Goal: Task Accomplishment & Management: Manage account settings

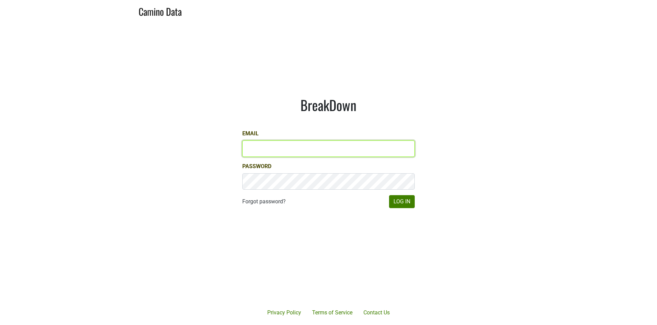
click at [362, 141] on input "Email" at bounding box center [328, 149] width 172 height 16
type input "matt@dumol.com"
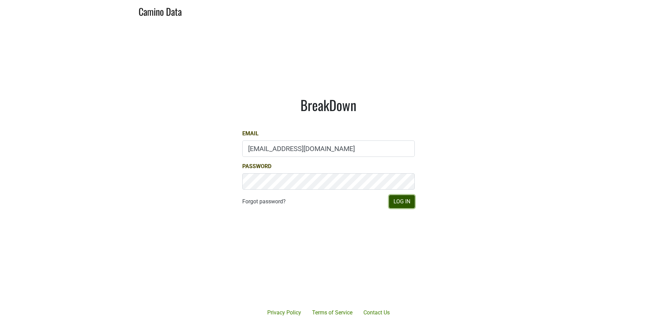
click at [400, 206] on button "Log In" at bounding box center [402, 201] width 26 height 13
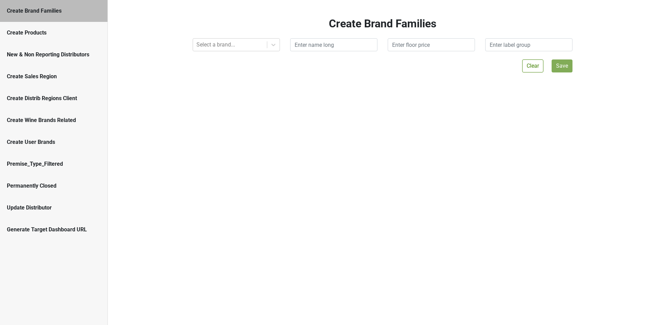
click at [94, 52] on div "New & Non Reporting Distributors" at bounding box center [54, 55] width 94 height 8
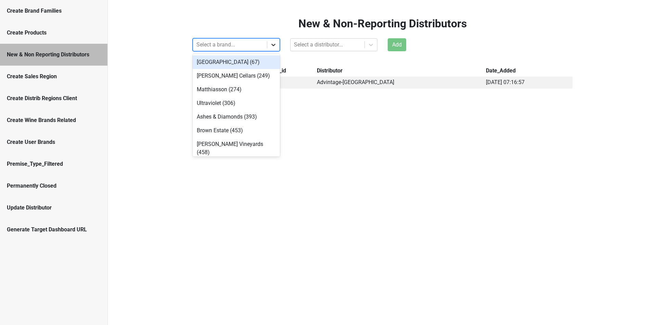
click at [270, 51] on div at bounding box center [273, 45] width 12 height 12
click at [267, 64] on div "[GEOGRAPHIC_DATA] (67)" at bounding box center [236, 62] width 87 height 14
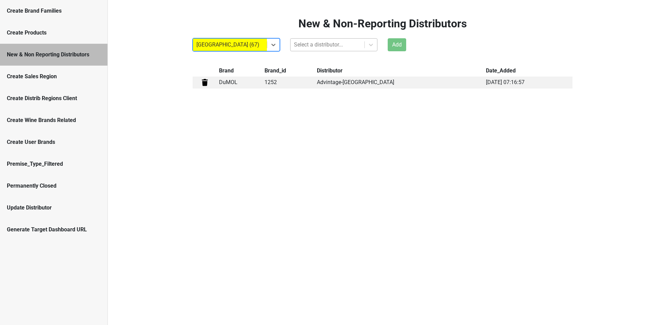
click at [342, 48] on div at bounding box center [327, 45] width 67 height 10
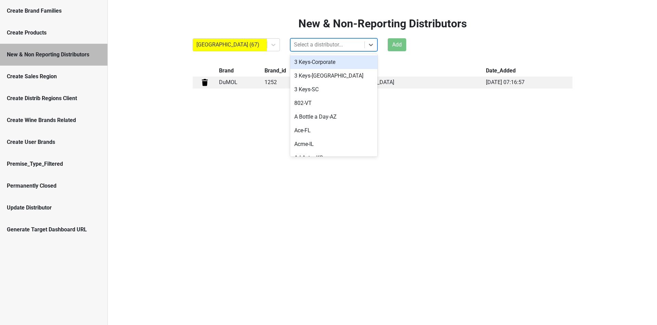
click at [343, 65] on div "3 Keys-Corporate" at bounding box center [333, 62] width 87 height 14
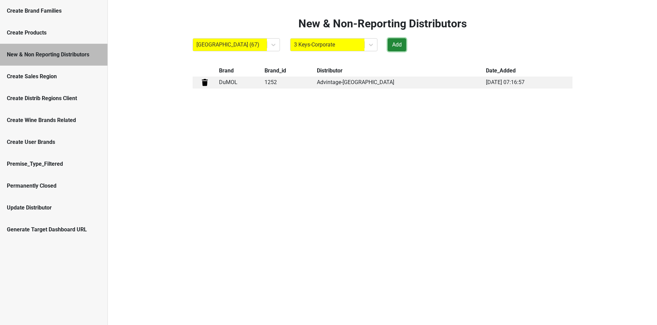
click at [402, 49] on button "Add" at bounding box center [397, 44] width 18 height 13
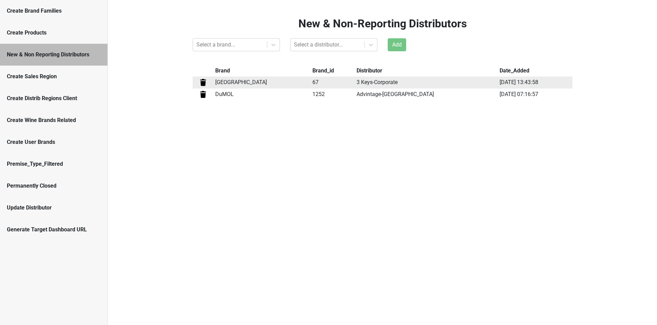
click at [207, 86] on img at bounding box center [203, 82] width 9 height 9
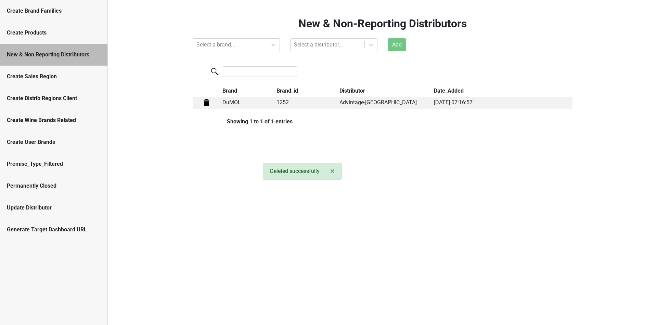
click at [387, 124] on div "New & Non-Reporting Distributors Select a brand... Select a distributor... Add …" at bounding box center [382, 162] width 549 height 325
click at [48, 76] on div "Create Sales Region" at bounding box center [54, 77] width 94 height 8
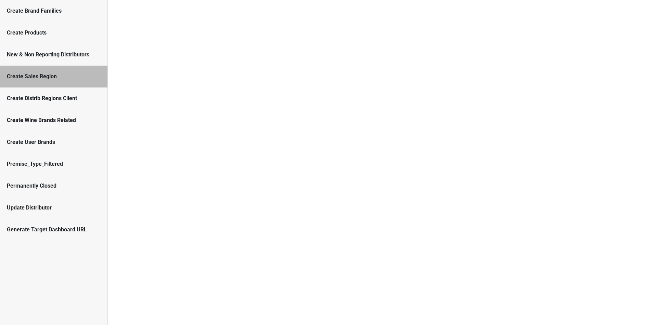
click at [82, 59] on div "New & Non Reporting Distributors" at bounding box center [53, 55] width 107 height 22
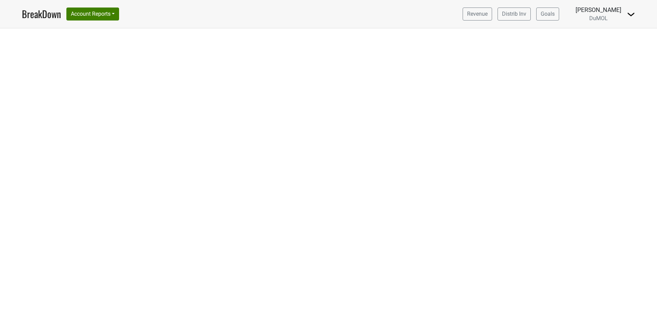
select select "CA"
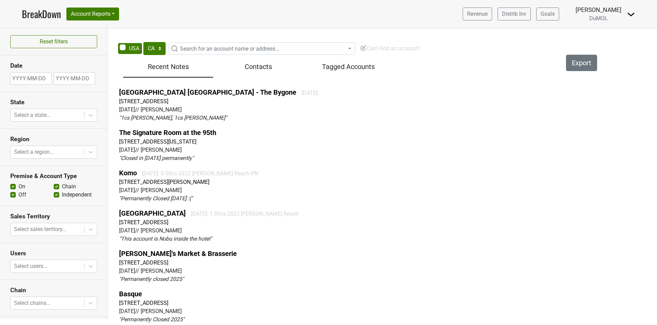
click at [374, 48] on span "Can't find an account?" at bounding box center [390, 48] width 61 height 6
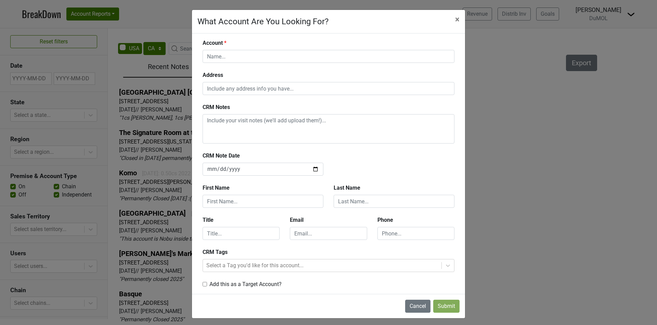
scroll to position [2, 0]
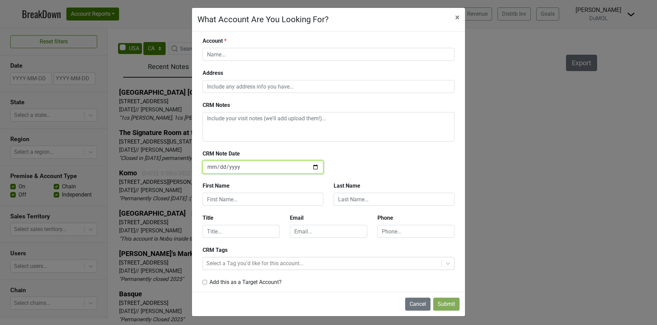
click at [248, 164] on input "2025-08-28" at bounding box center [263, 167] width 121 height 13
click at [301, 146] on div "CRM Notes" at bounding box center [328, 125] width 262 height 49
click at [314, 167] on input "2025-08-28" at bounding box center [263, 167] width 121 height 13
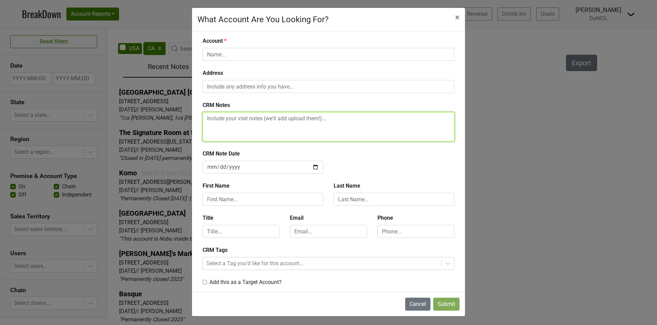
click at [308, 140] on textarea at bounding box center [329, 126] width 252 height 29
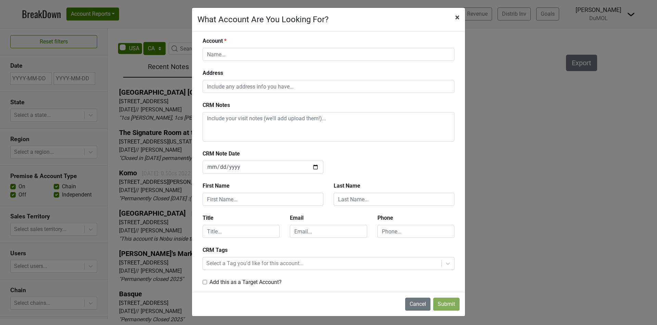
click at [457, 17] on span "×" at bounding box center [457, 18] width 4 height 10
type input "2025-08-28"
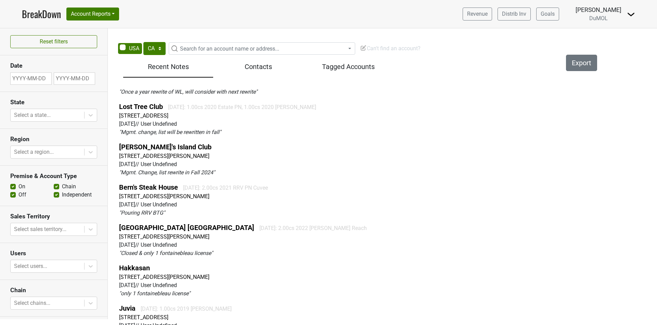
scroll to position [1706, 0]
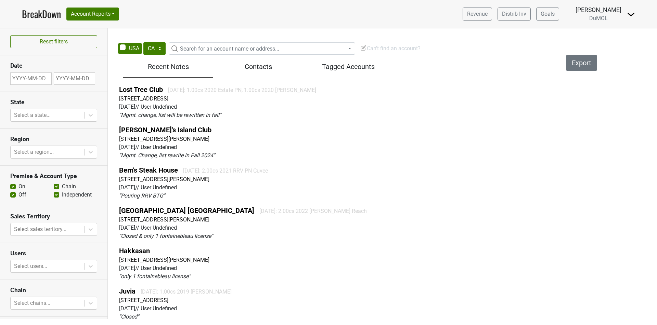
click at [378, 46] on span "Can't find an account?" at bounding box center [390, 48] width 61 height 6
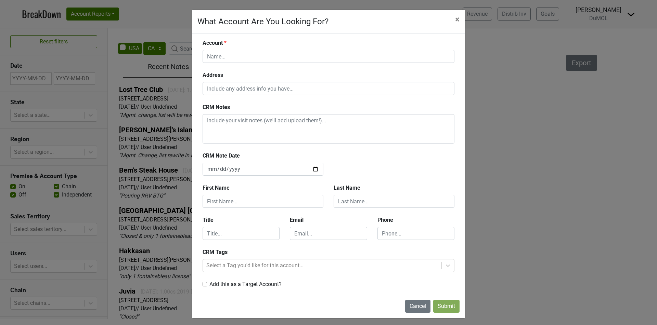
click at [152, 22] on div "What Account Are You Looking For? × Close Account Address CRM Notes CRM Note Da…" at bounding box center [328, 162] width 657 height 325
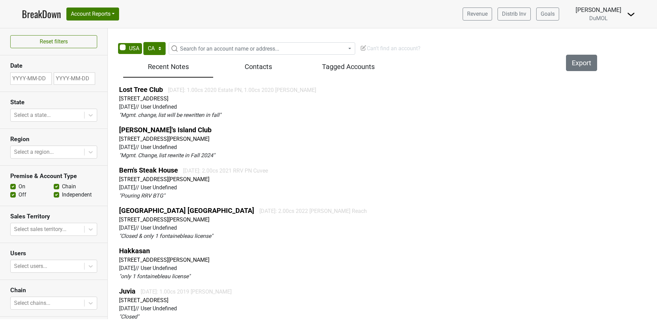
click at [374, 46] on span "Can't find an account?" at bounding box center [390, 48] width 61 height 6
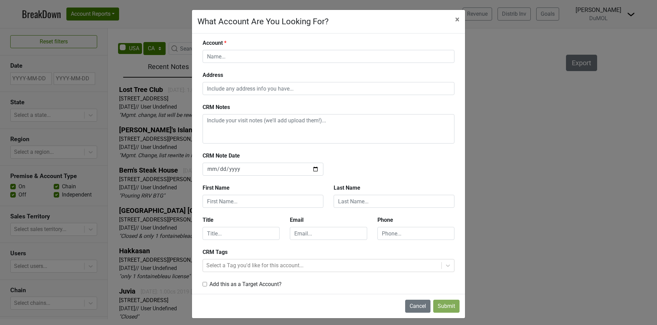
click at [166, 113] on div "What Account Are You Looking For? × Close Account Address CRM Notes CRM Note Da…" at bounding box center [328, 162] width 657 height 325
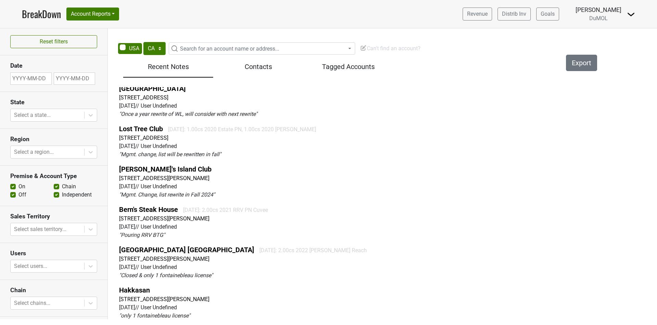
scroll to position [1659, 0]
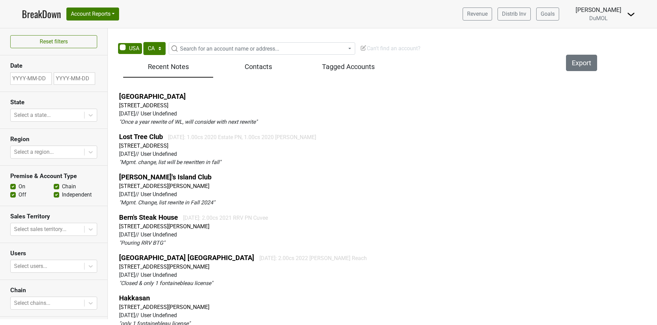
click at [393, 49] on span "Can't find an account?" at bounding box center [390, 48] width 61 height 6
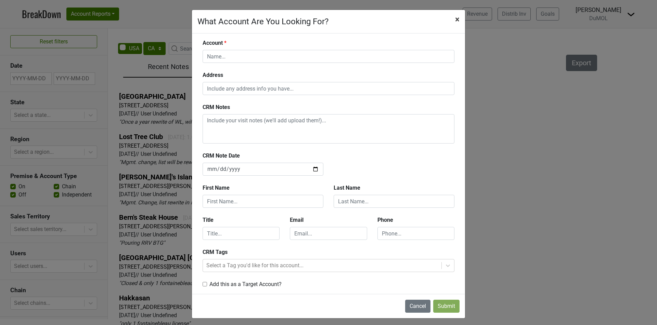
click at [457, 19] on span "×" at bounding box center [457, 20] width 4 height 10
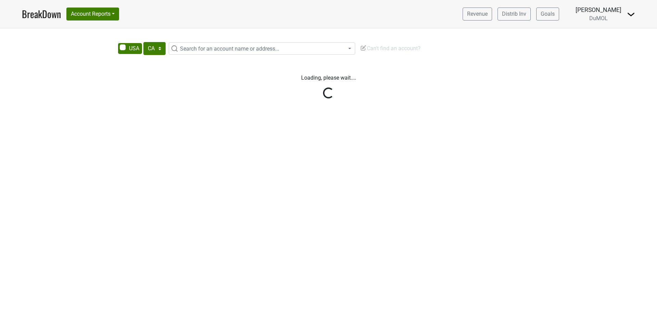
select select "CA"
